Goal: Find contact information: Find contact information

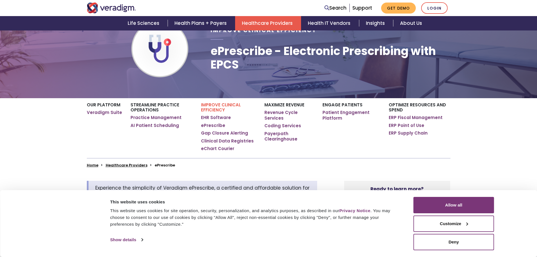
scroll to position [56, 0]
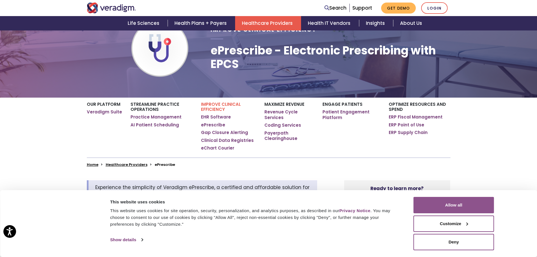
click at [458, 200] on button "Allow all" at bounding box center [454, 205] width 81 height 16
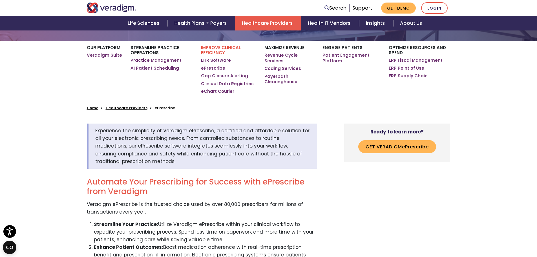
scroll to position [113, 0]
click at [391, 145] on button "Get Veradigm e P rescribe" at bounding box center [397, 146] width 78 height 13
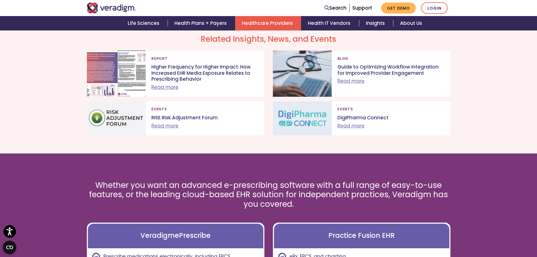
scroll to position [1488, 0]
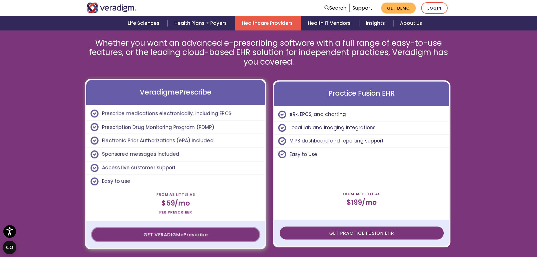
click at [224, 235] on link "GET VERADIGM e P rescribe" at bounding box center [175, 233] width 167 height 13
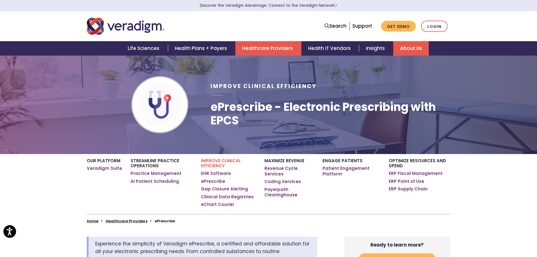
click at [409, 49] on link "About Us" at bounding box center [411, 48] width 36 height 14
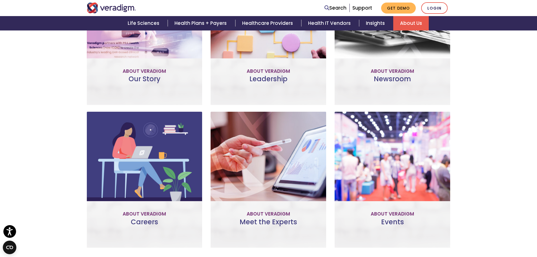
scroll to position [178, 0]
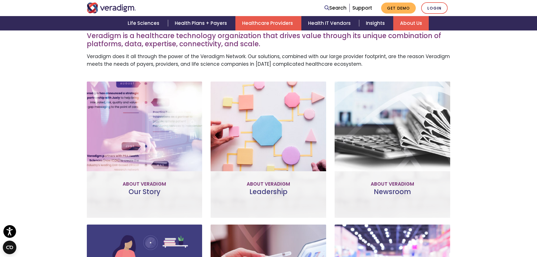
click at [285, 21] on link "Healthcare Providers" at bounding box center [268, 23] width 66 height 14
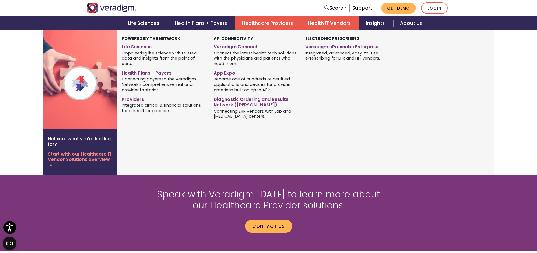
scroll to position [507, 0]
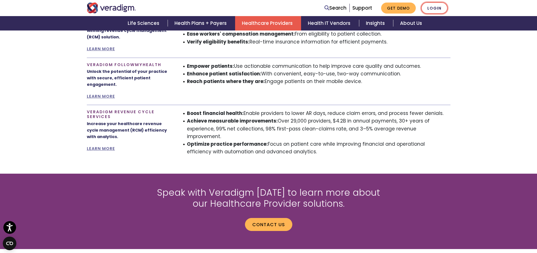
click at [436, 4] on link "Login" at bounding box center [434, 8] width 26 height 12
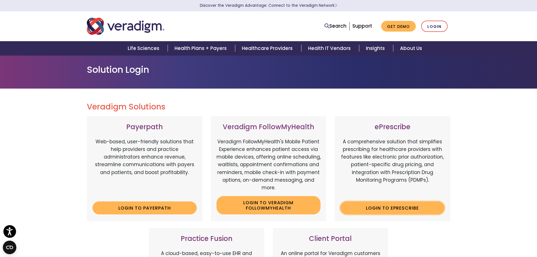
click at [419, 209] on link "Login to ePrescribe" at bounding box center [392, 207] width 104 height 13
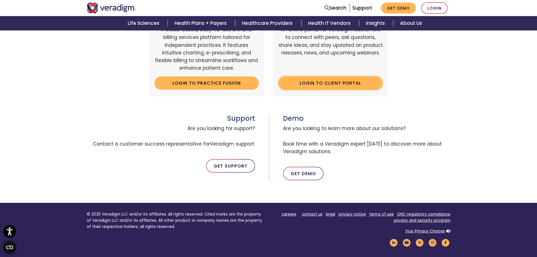
scroll to position [226, 0]
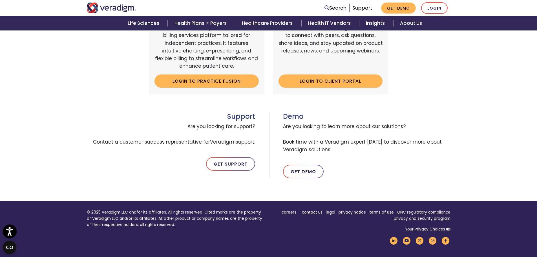
click at [10, 228] on circle "Open accessiBe: accessibility options, statement and help" at bounding box center [10, 228] width 2 height 2
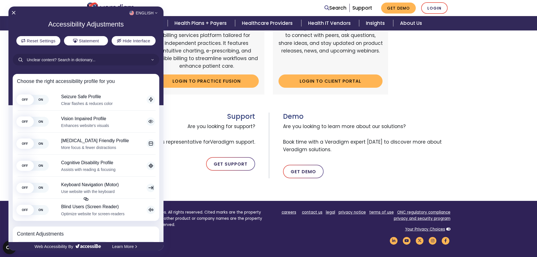
click at [220, 243] on div at bounding box center [268, 128] width 537 height 257
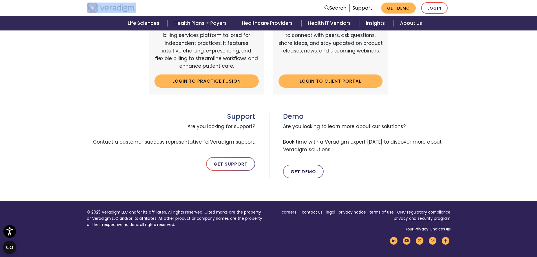
drag, startPoint x: 136, startPoint y: 8, endPoint x: 105, endPoint y: 9, distance: 30.7
click at [105, 9] on div at bounding box center [160, 8] width 155 height 11
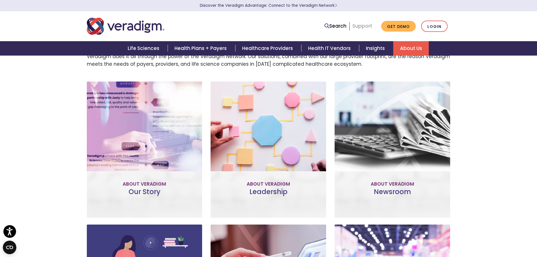
click at [364, 27] on link "Support" at bounding box center [362, 26] width 20 height 7
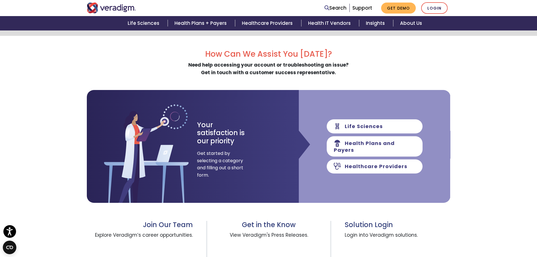
scroll to position [56, 0]
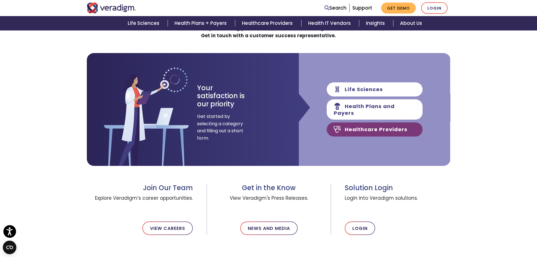
click at [395, 126] on link "Healthcare Providers" at bounding box center [375, 129] width 96 height 14
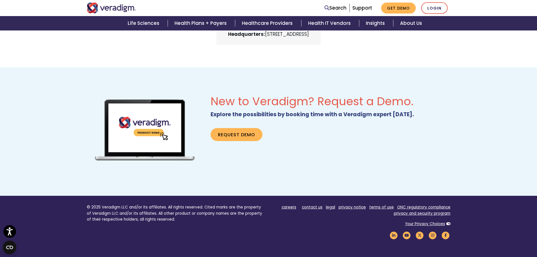
scroll to position [437, 0]
